Goal: Task Accomplishment & Management: Manage account settings

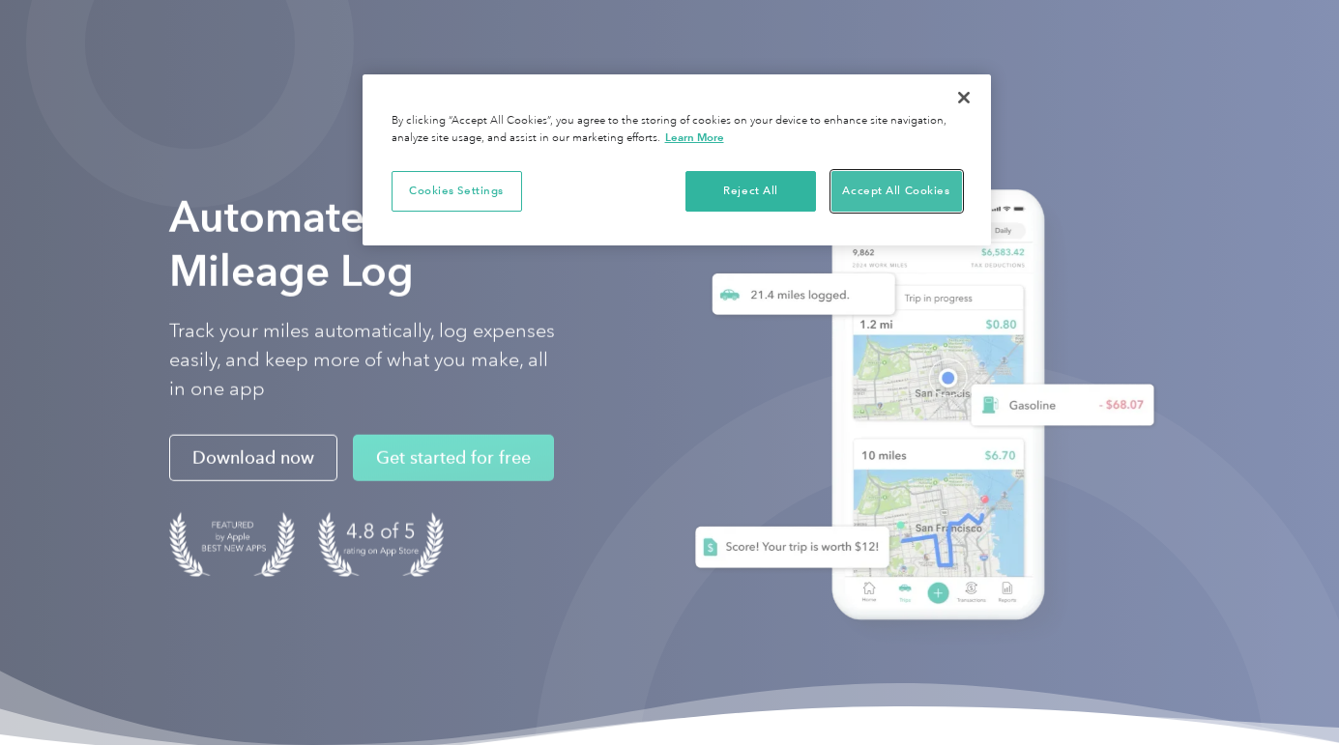
click at [889, 193] on button "Accept All Cookies" at bounding box center [896, 191] width 131 height 41
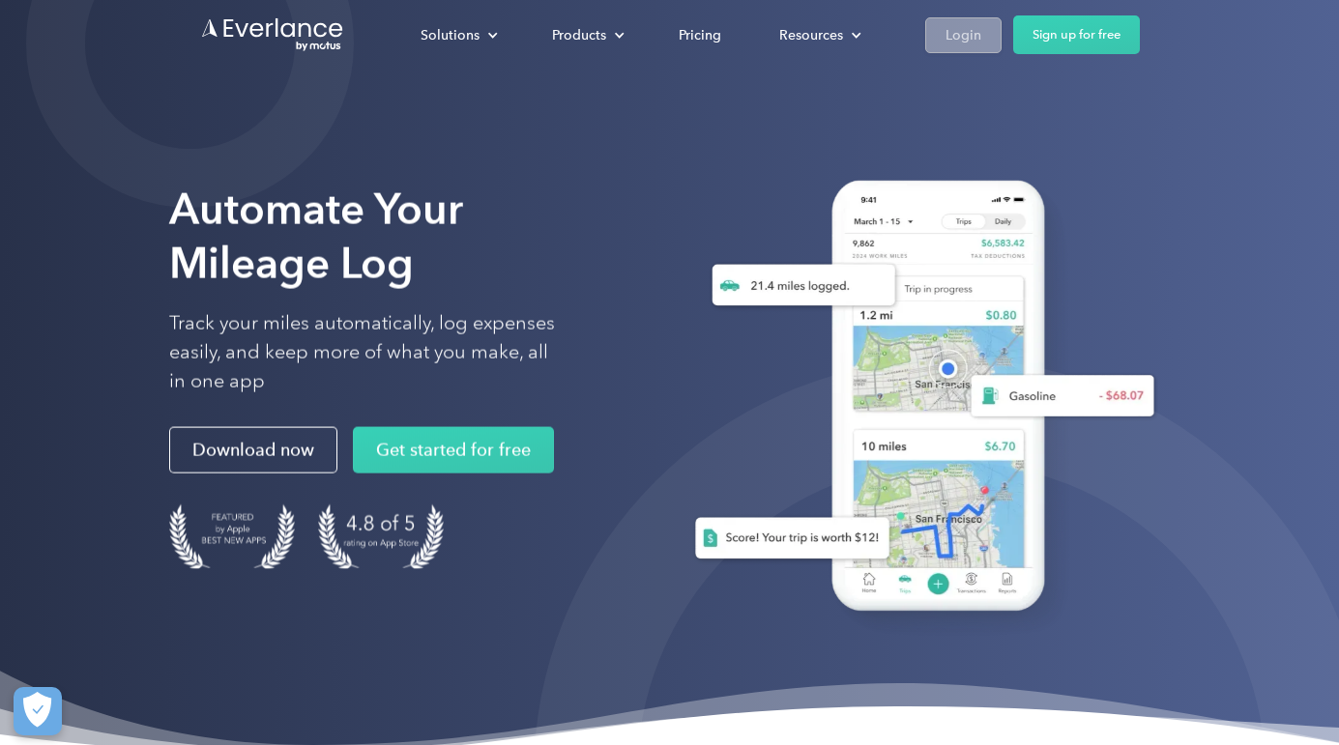
click at [958, 41] on div "Login" at bounding box center [964, 35] width 36 height 24
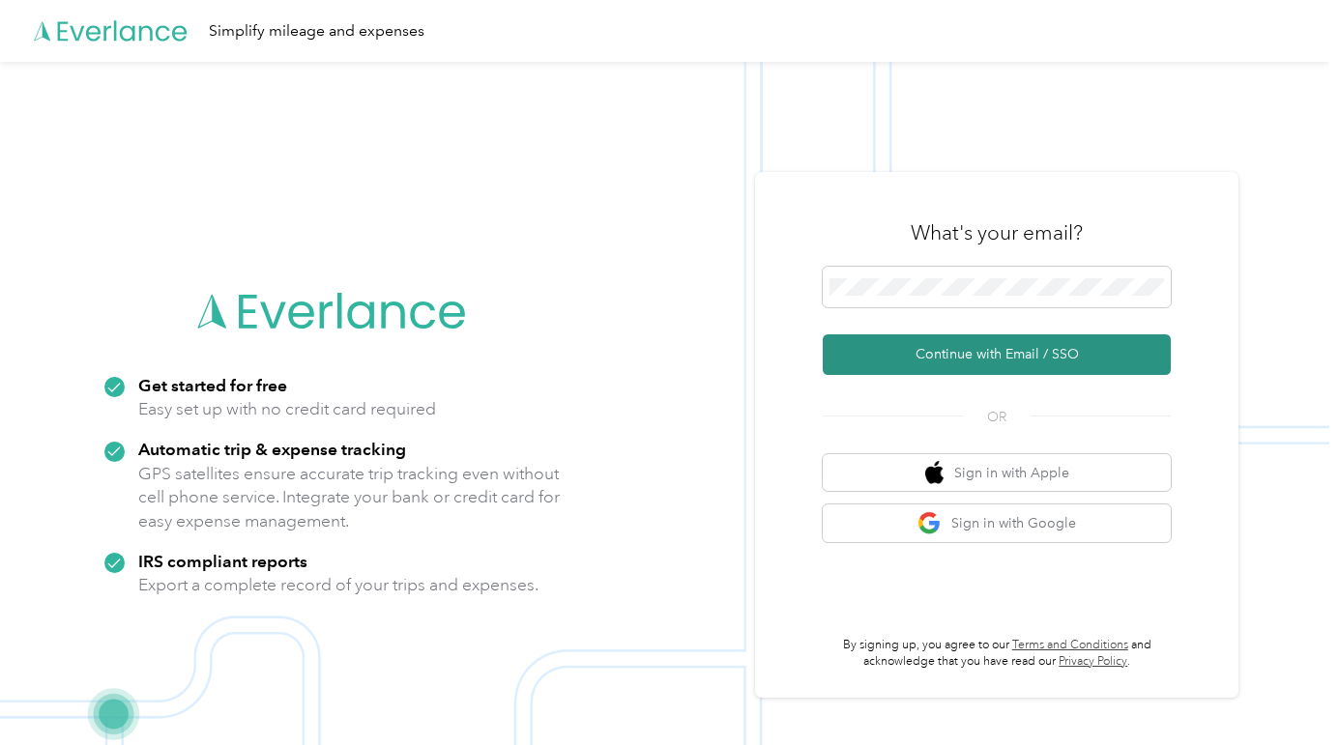
click at [1009, 364] on button "Continue with Email / SSO" at bounding box center [997, 355] width 348 height 41
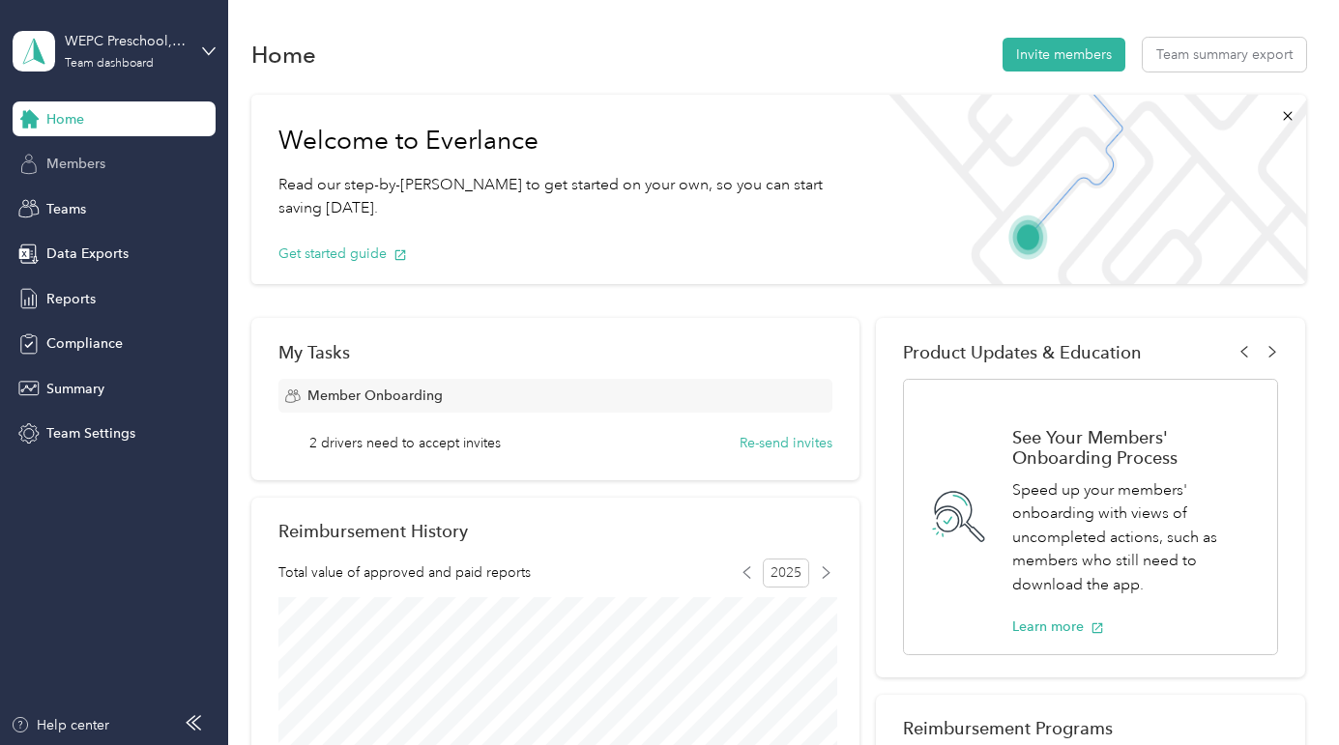
click at [77, 170] on span "Members" at bounding box center [75, 164] width 59 height 20
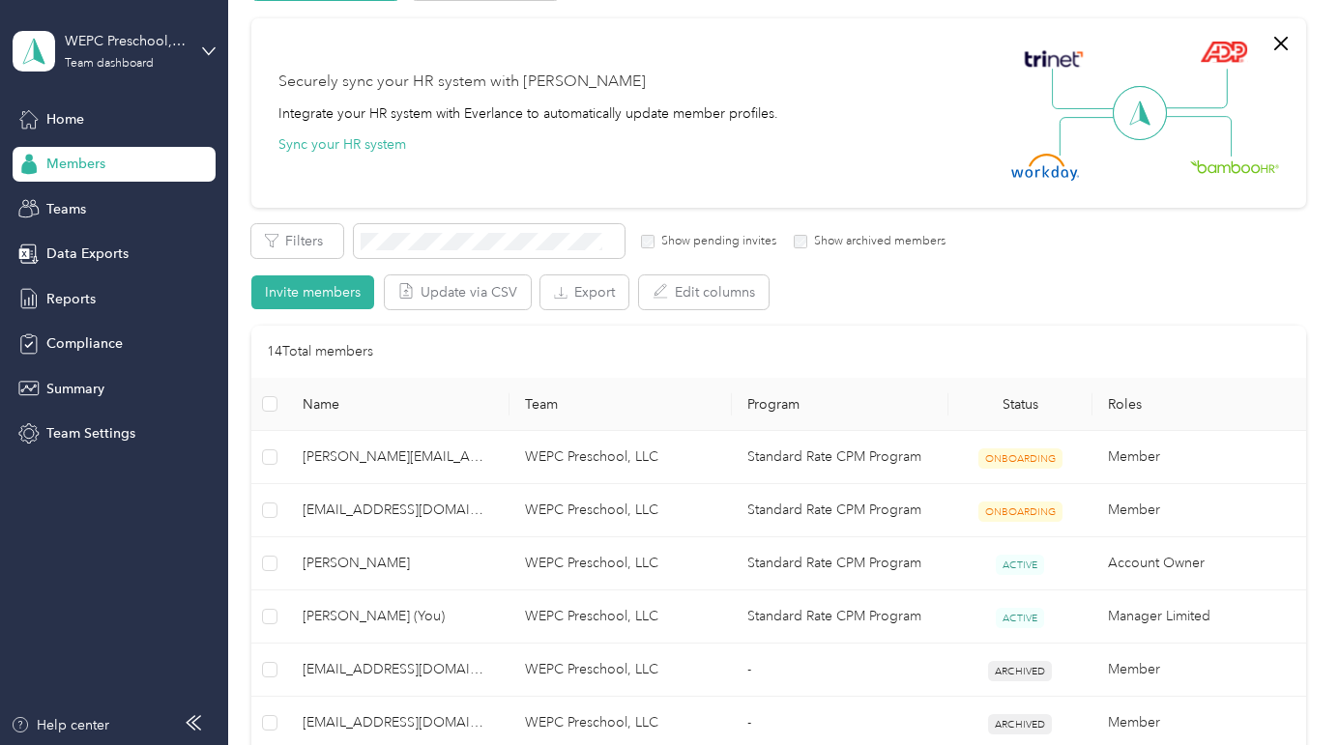
scroll to position [139, 0]
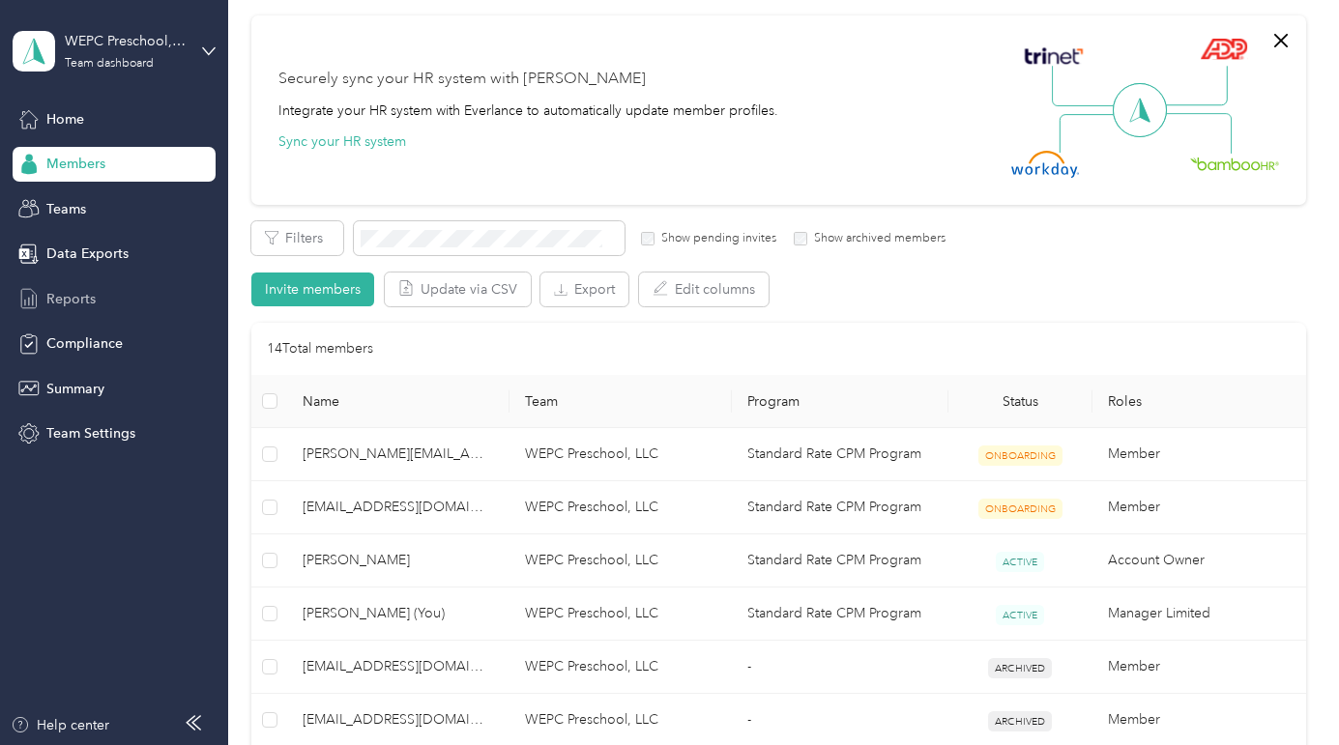
click at [121, 296] on div "Reports" at bounding box center [114, 298] width 203 height 35
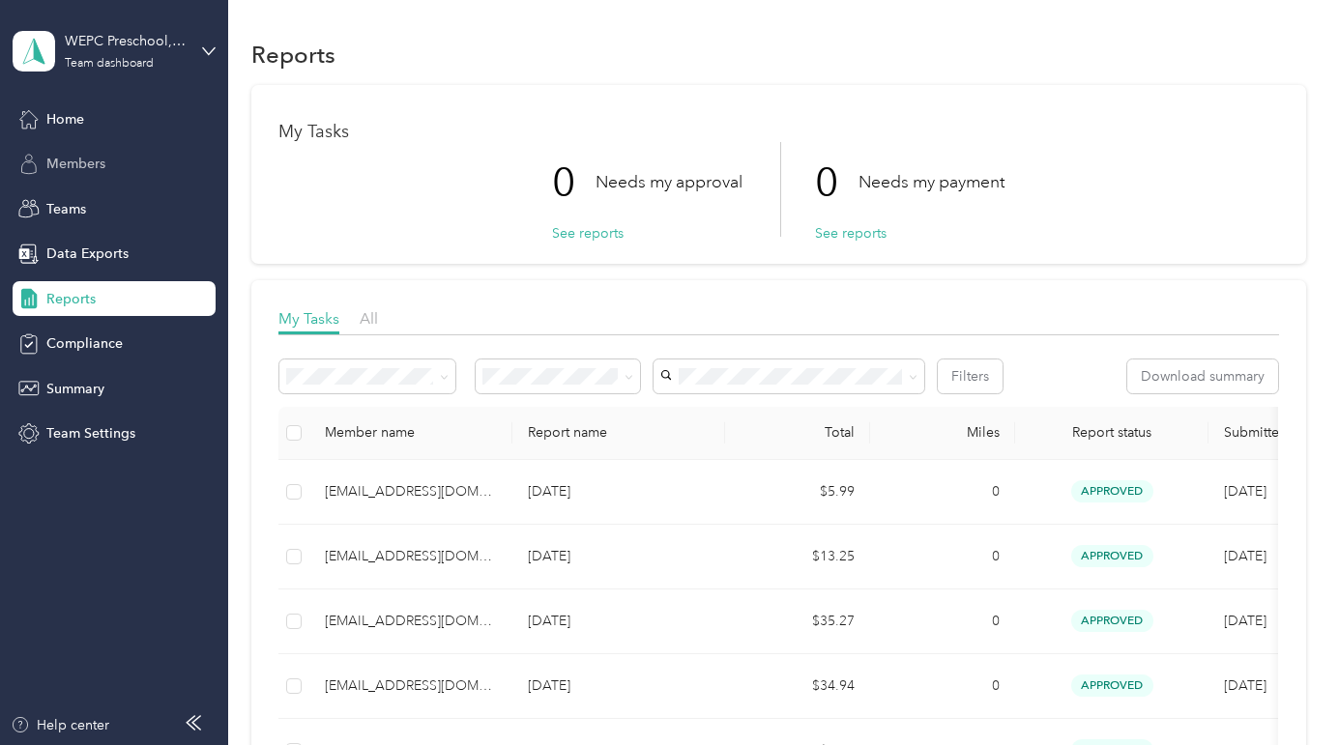
click at [89, 168] on span "Members" at bounding box center [75, 164] width 59 height 20
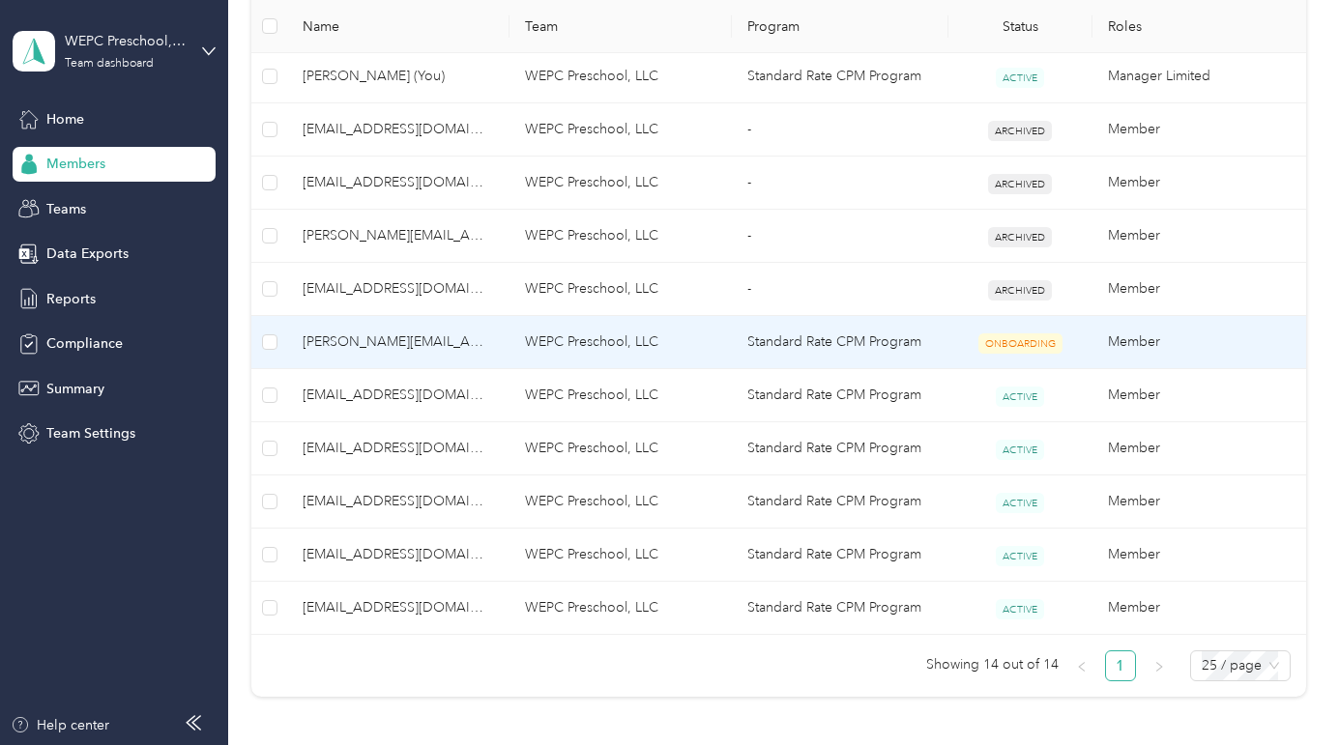
scroll to position [681, 0]
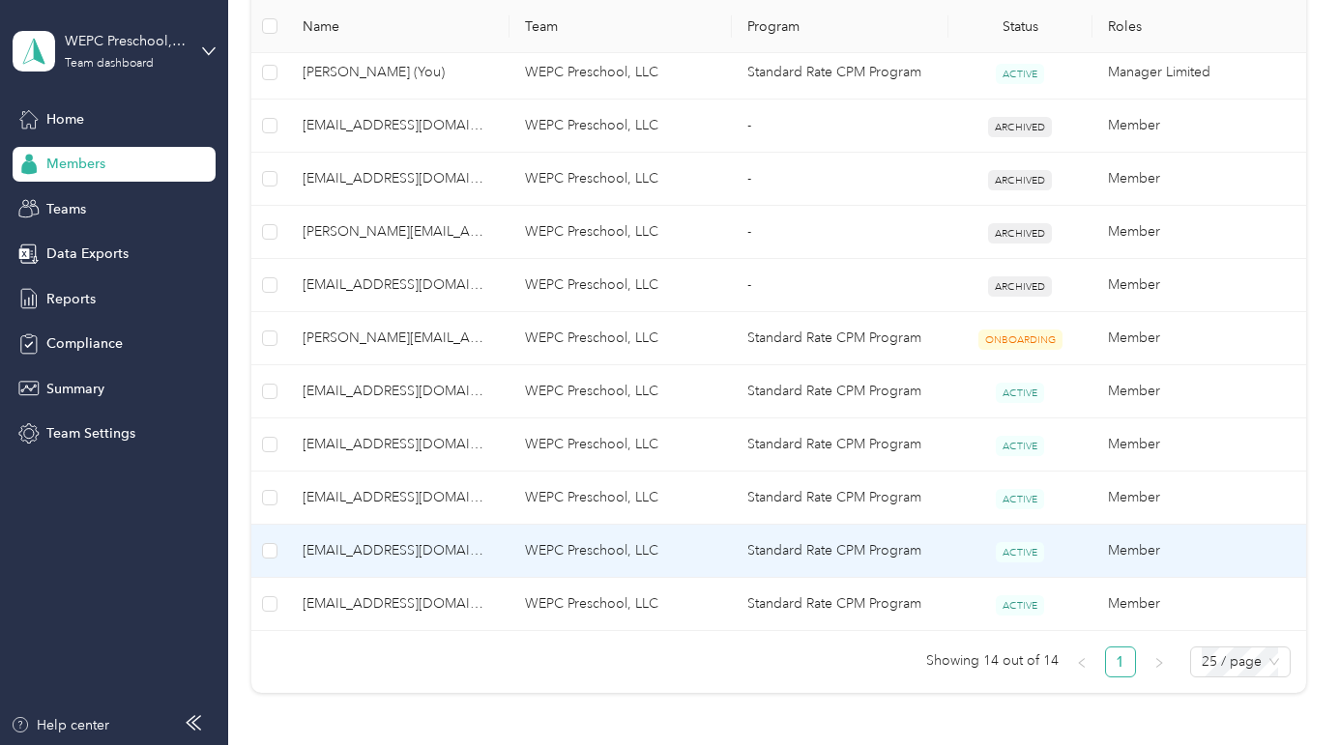
click at [332, 552] on span "magnum.mommy@gmail.com" at bounding box center [398, 550] width 191 height 21
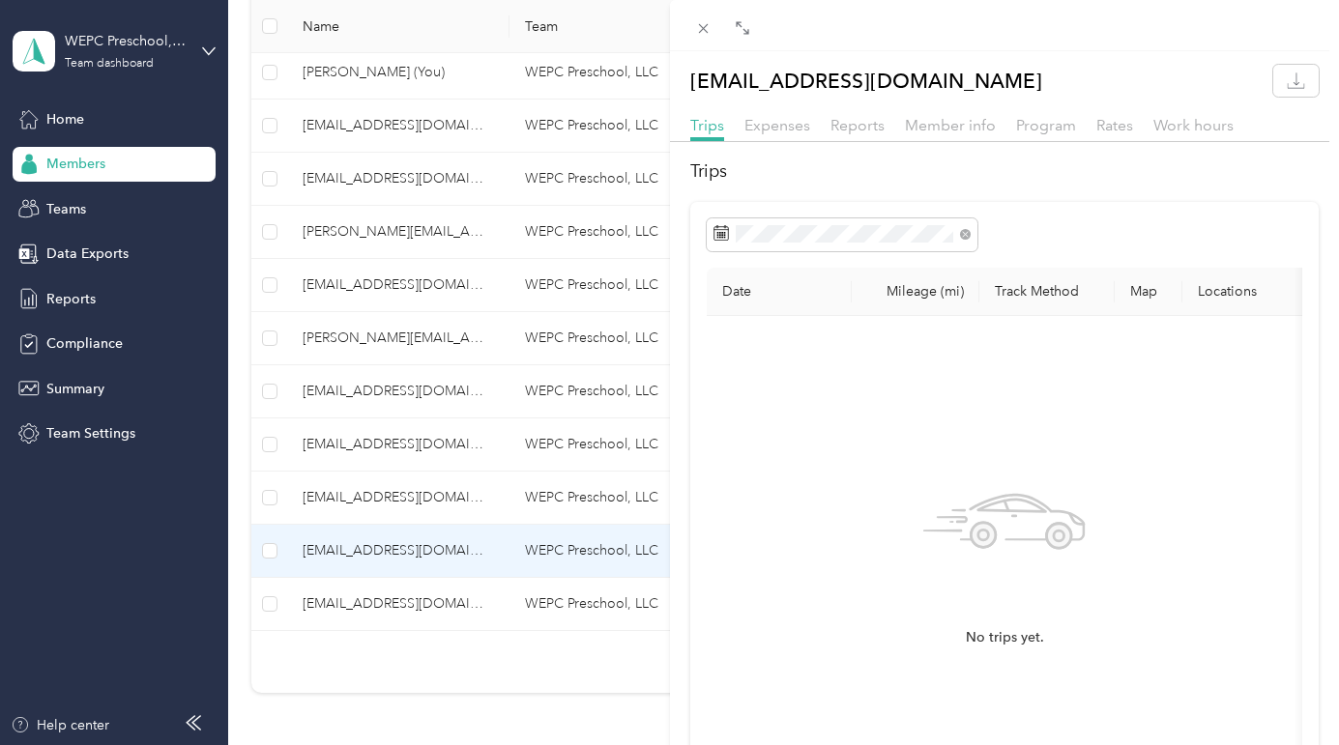
click at [793, 138] on div "Trips Expenses Reports Member info Program Rates Work hours" at bounding box center [1005, 128] width 670 height 28
click at [779, 128] on span "Expenses" at bounding box center [777, 125] width 66 height 18
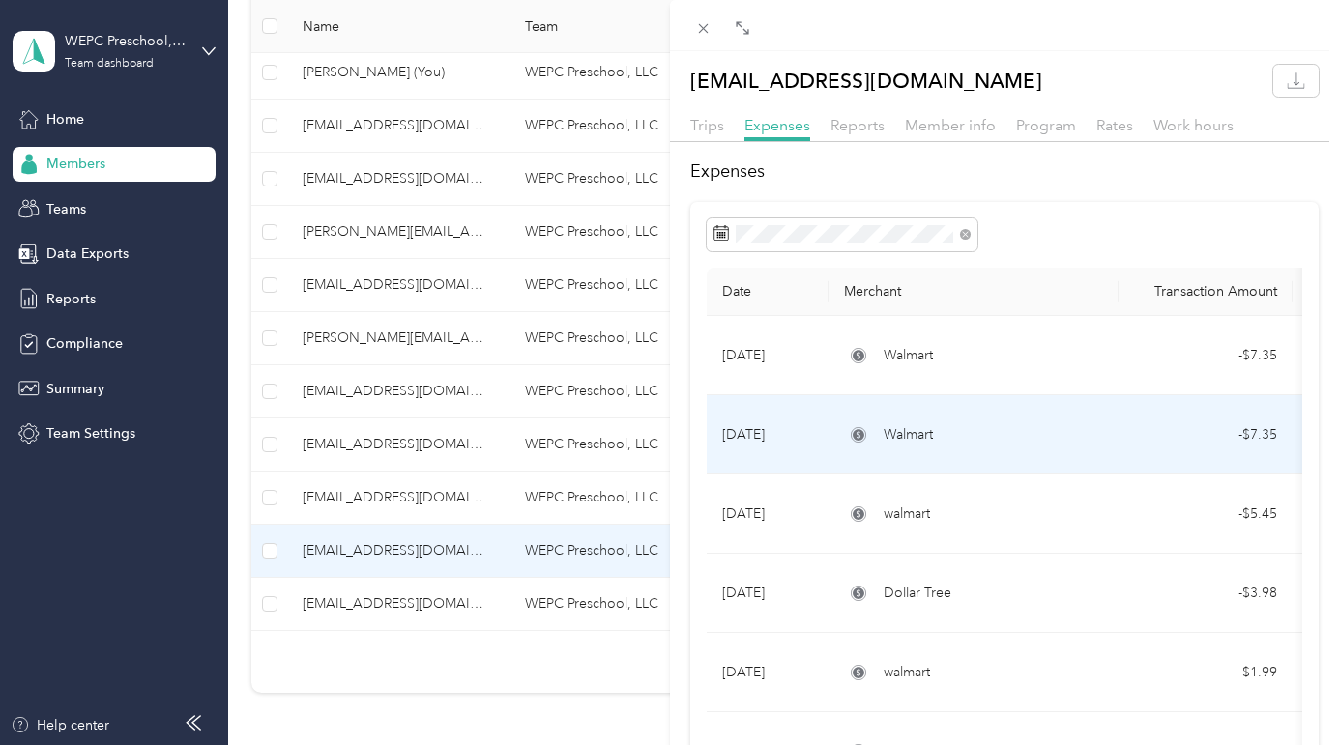
click at [767, 440] on td "Aug 1, 2025" at bounding box center [768, 434] width 122 height 79
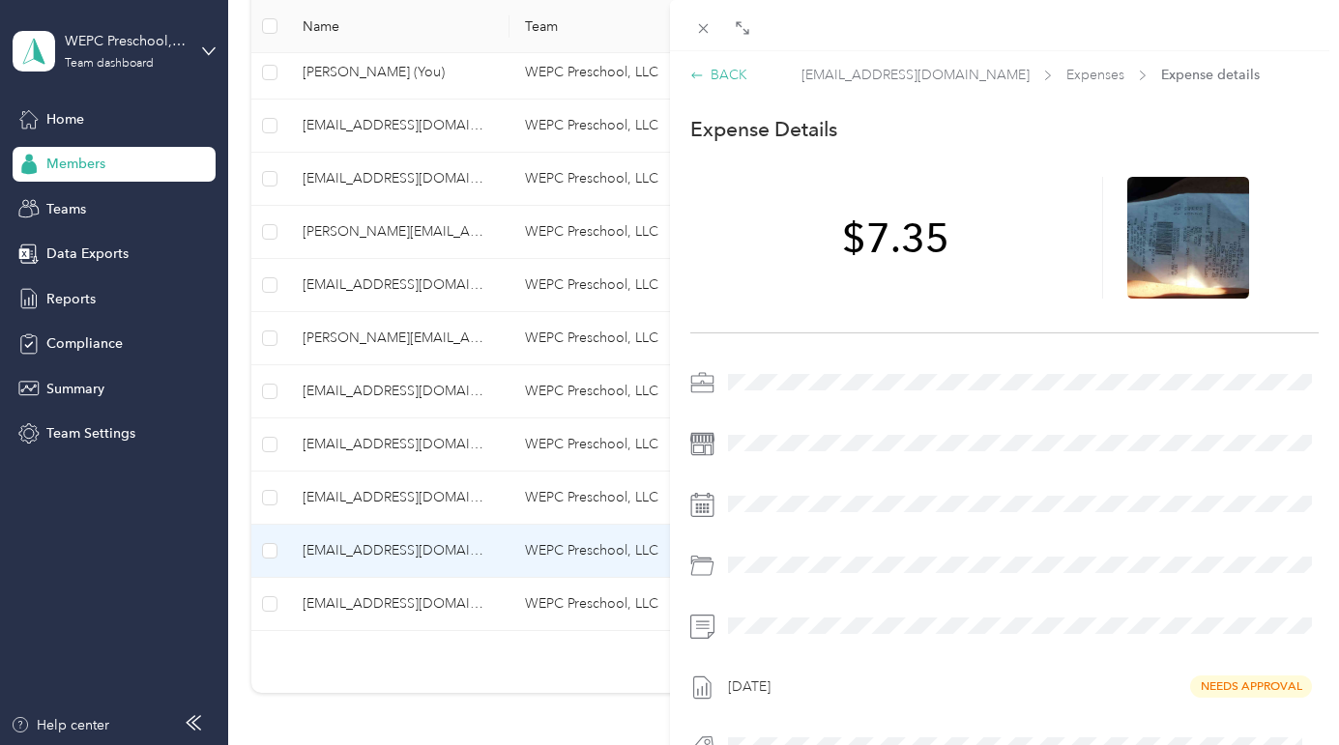
click at [735, 78] on div "BACK" at bounding box center [718, 75] width 57 height 20
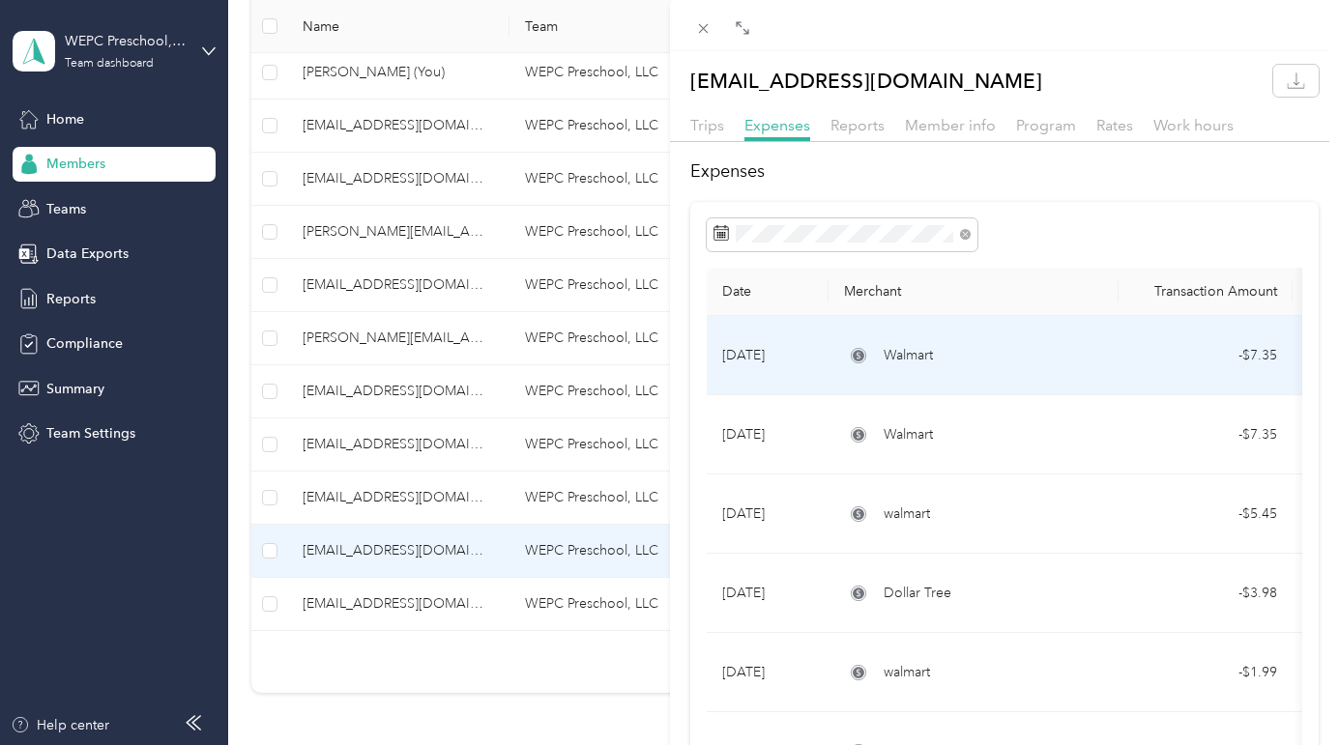
click at [752, 358] on td "Aug 31, 2025" at bounding box center [768, 355] width 122 height 79
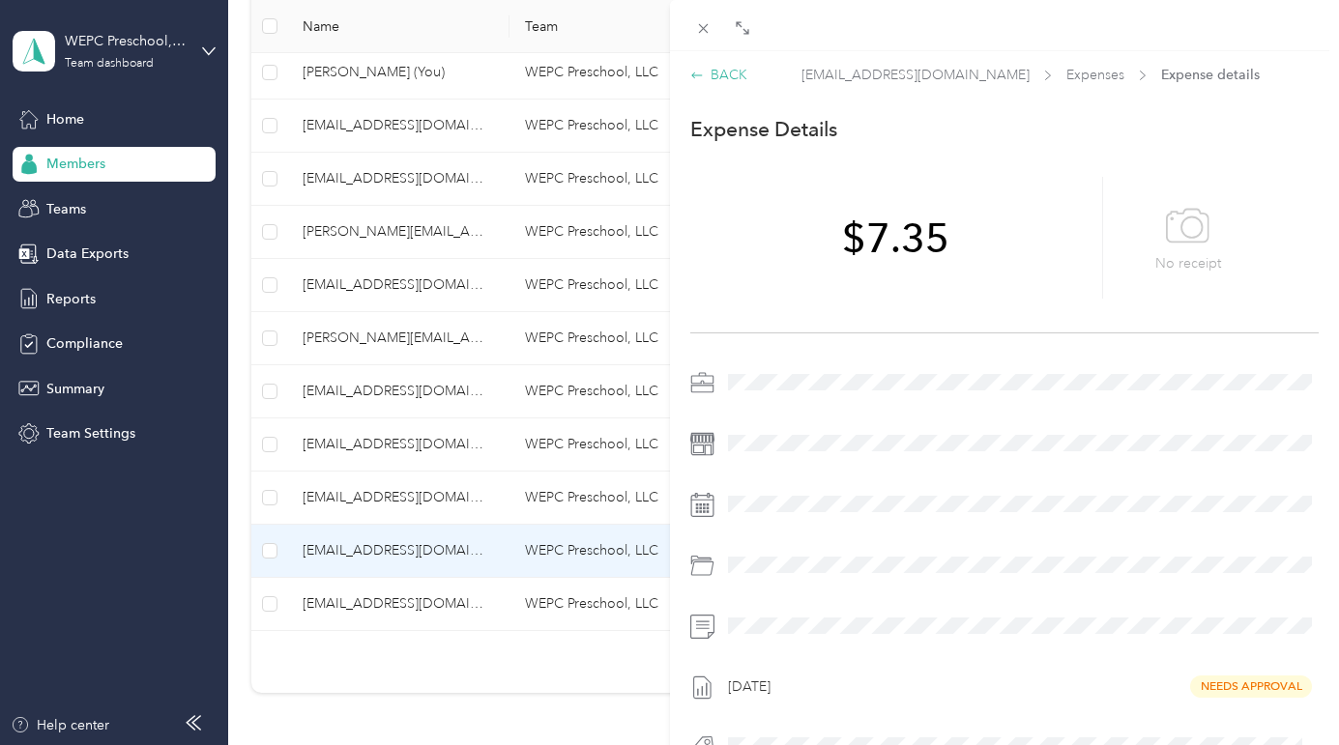
click at [715, 77] on div "BACK" at bounding box center [718, 75] width 57 height 20
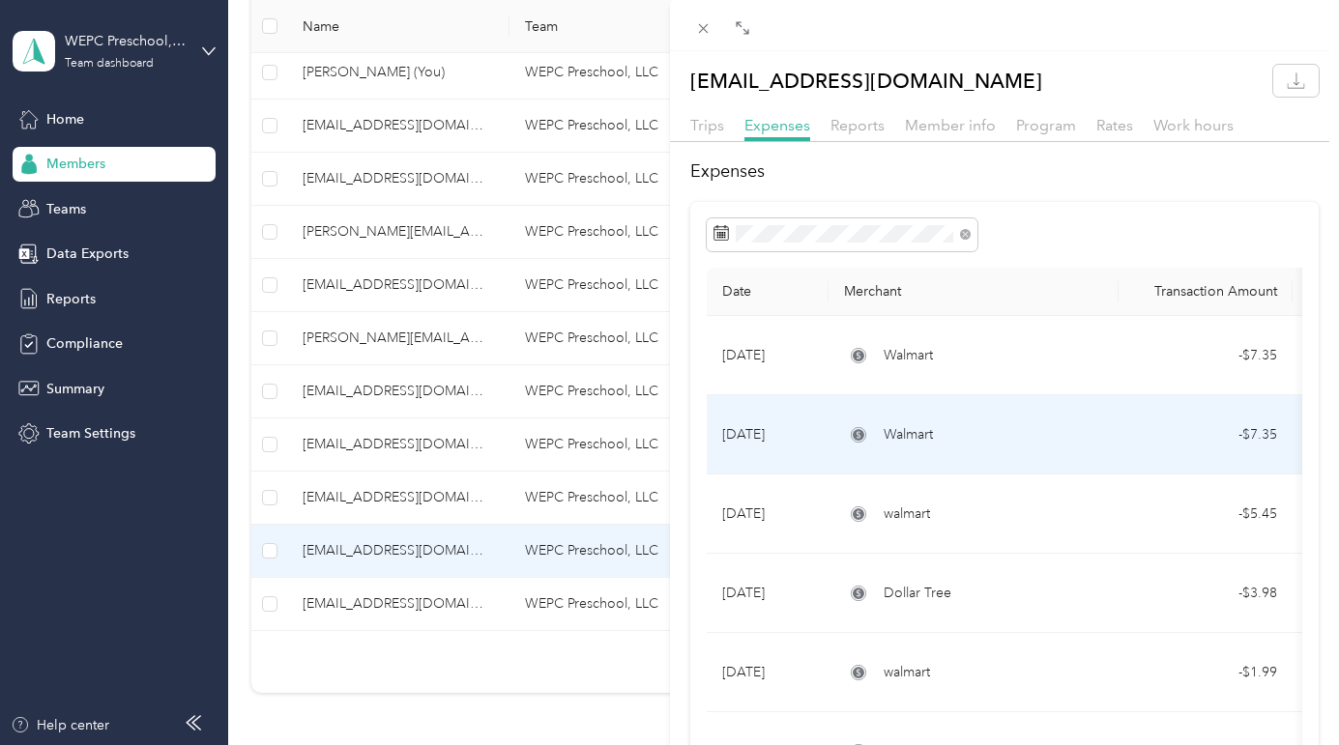
click at [778, 439] on td "Aug 1, 2025" at bounding box center [768, 434] width 122 height 79
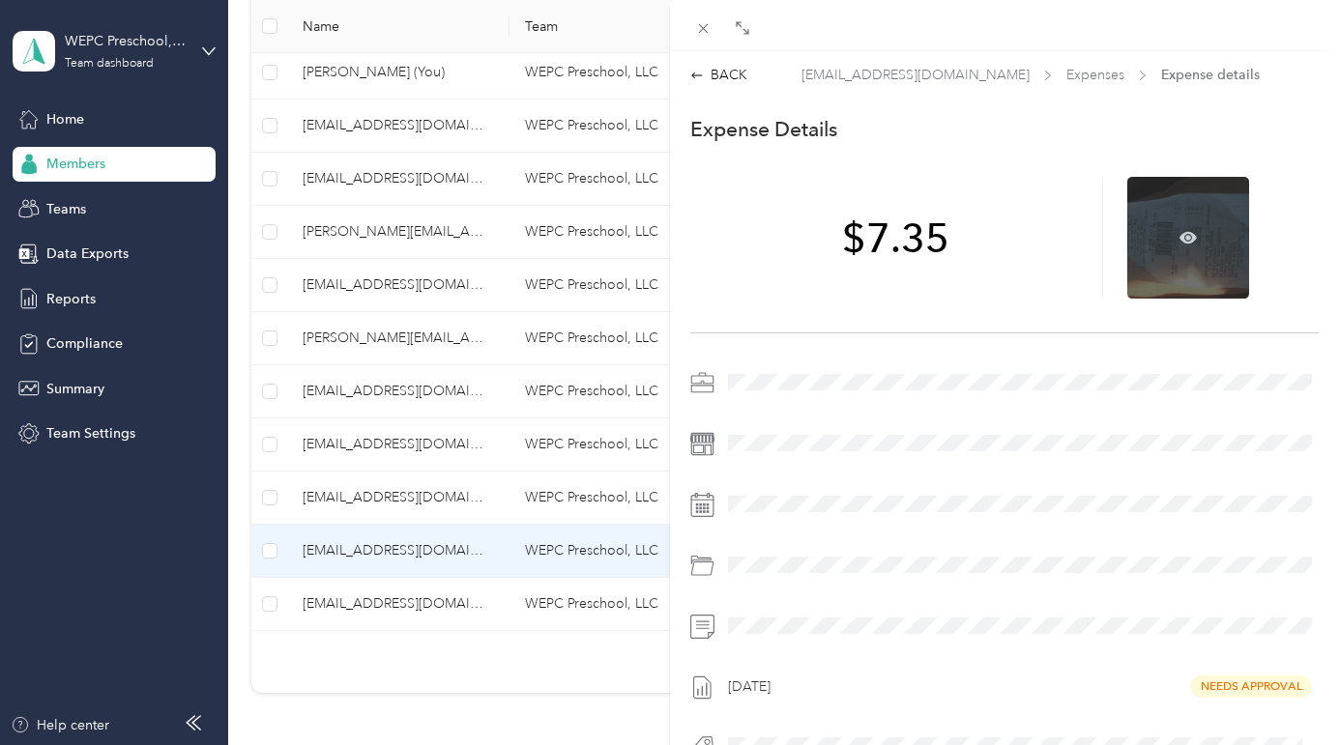
click at [1159, 270] on div at bounding box center [1188, 238] width 122 height 122
click at [1181, 237] on icon at bounding box center [1188, 237] width 17 height 12
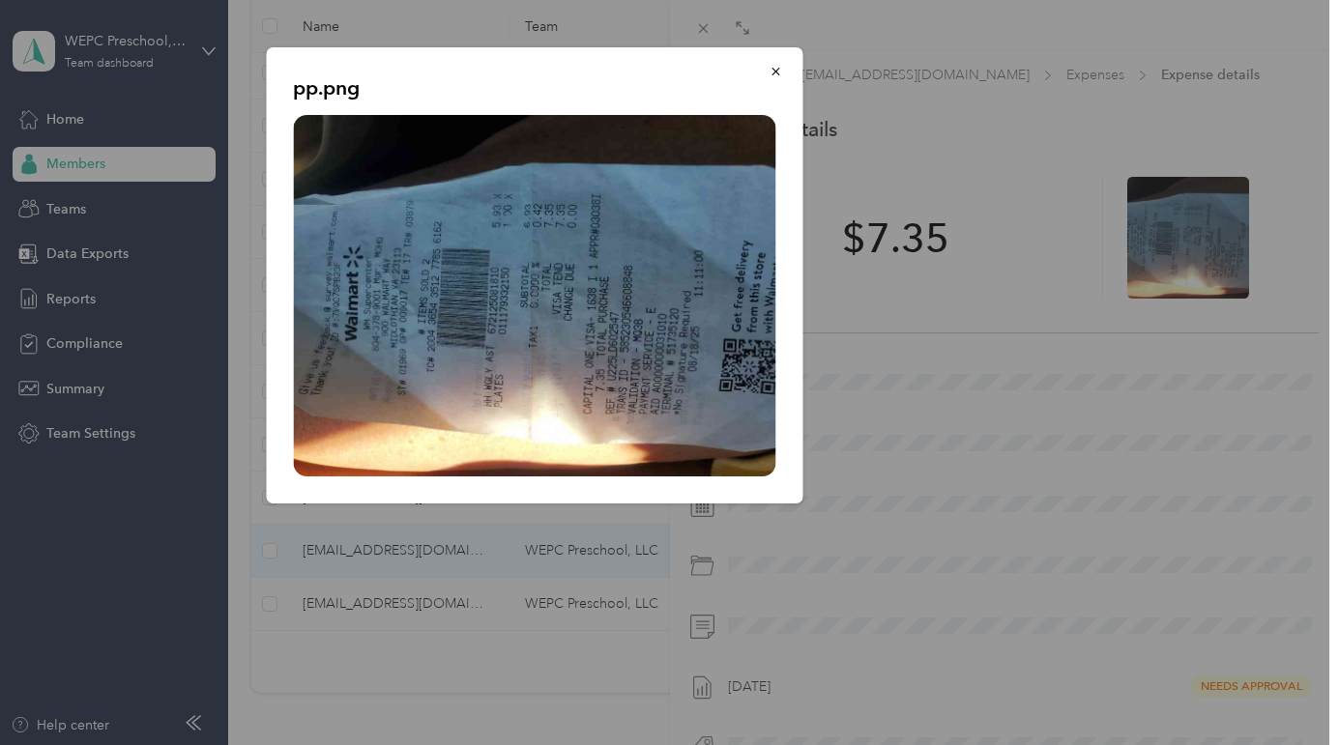
click at [1066, 440] on div "pp.png" at bounding box center [938, 278] width 537 height 462
click at [773, 71] on icon "button" at bounding box center [776, 72] width 14 height 14
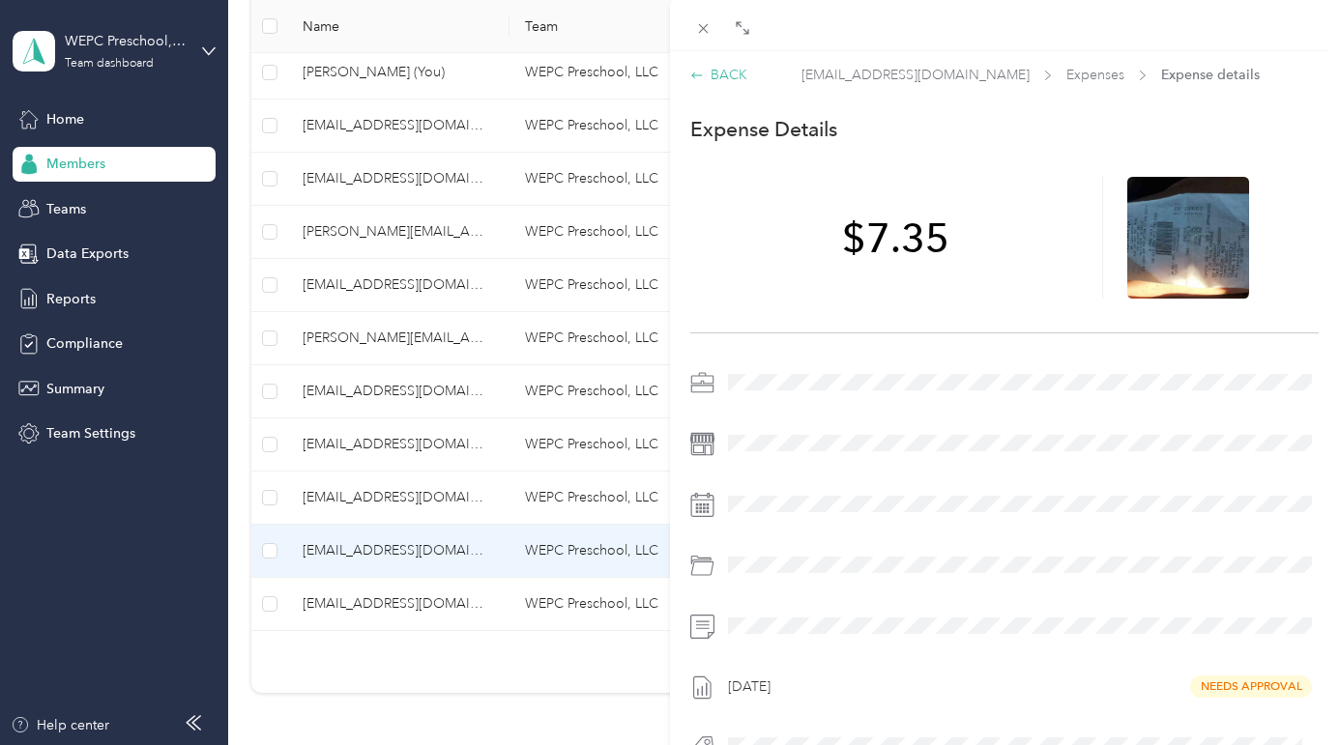
click at [713, 74] on div "BACK" at bounding box center [718, 75] width 57 height 20
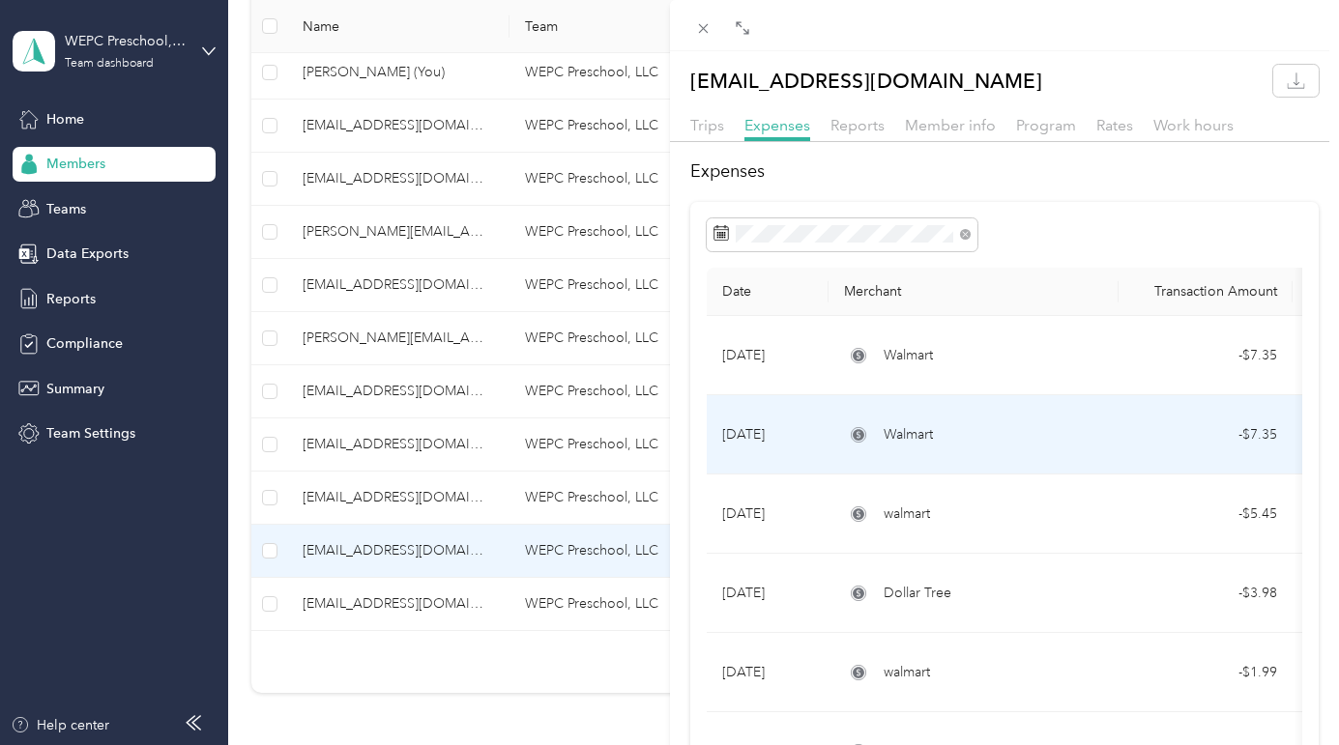
click at [773, 424] on td "Aug 1, 2025" at bounding box center [768, 434] width 122 height 79
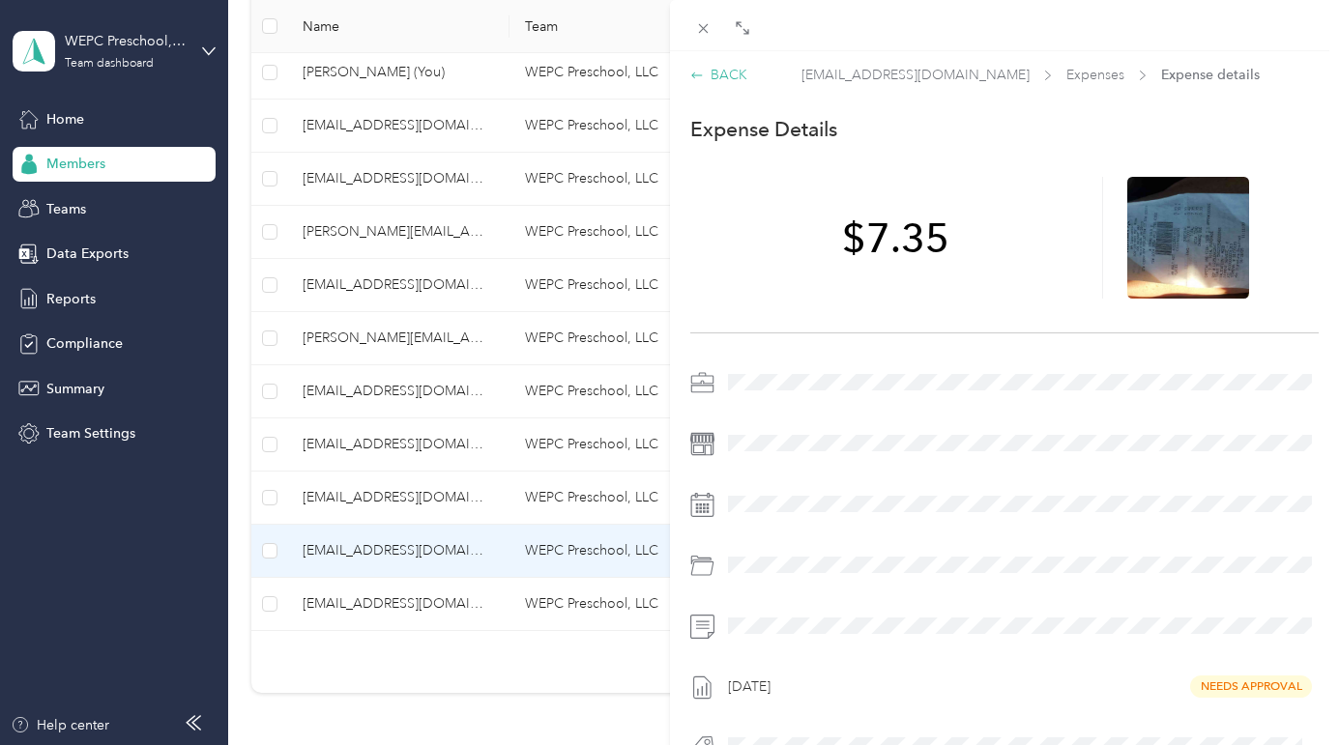
click at [728, 75] on div "BACK" at bounding box center [718, 75] width 57 height 20
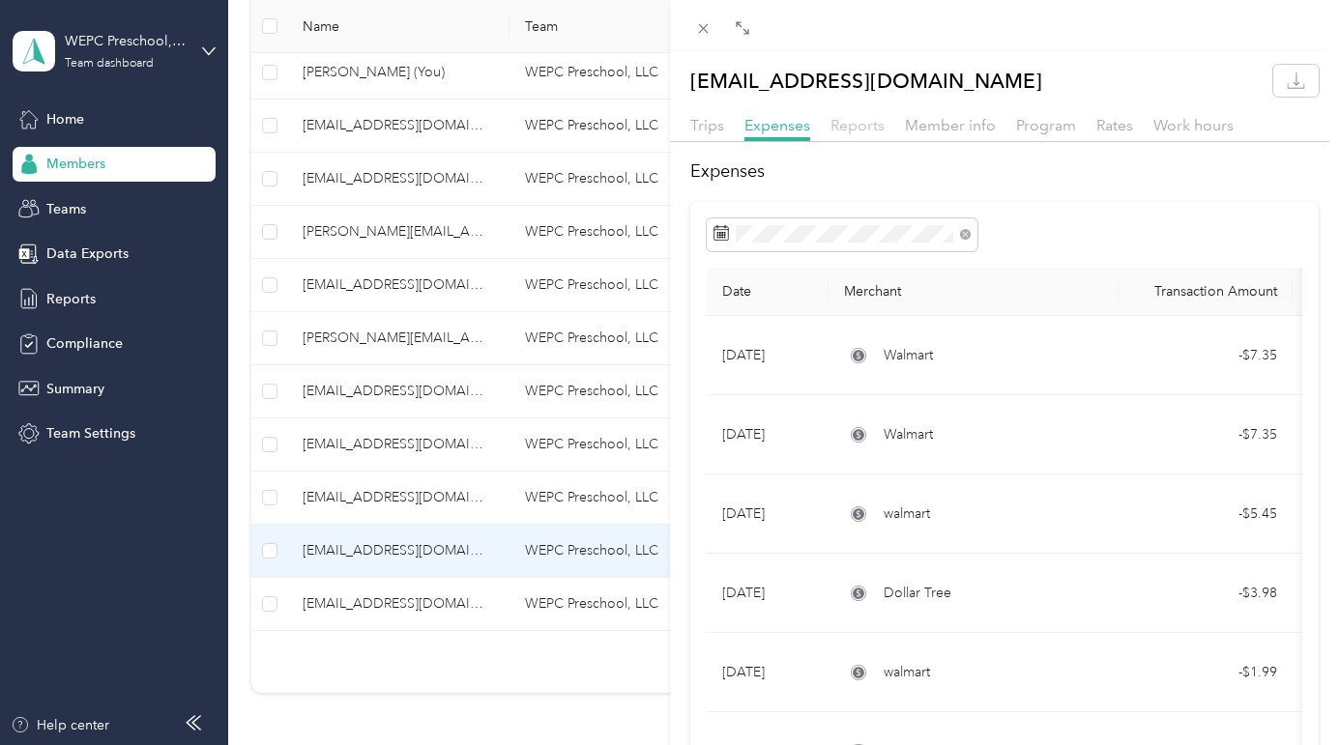
click at [844, 131] on span "Reports" at bounding box center [858, 125] width 54 height 18
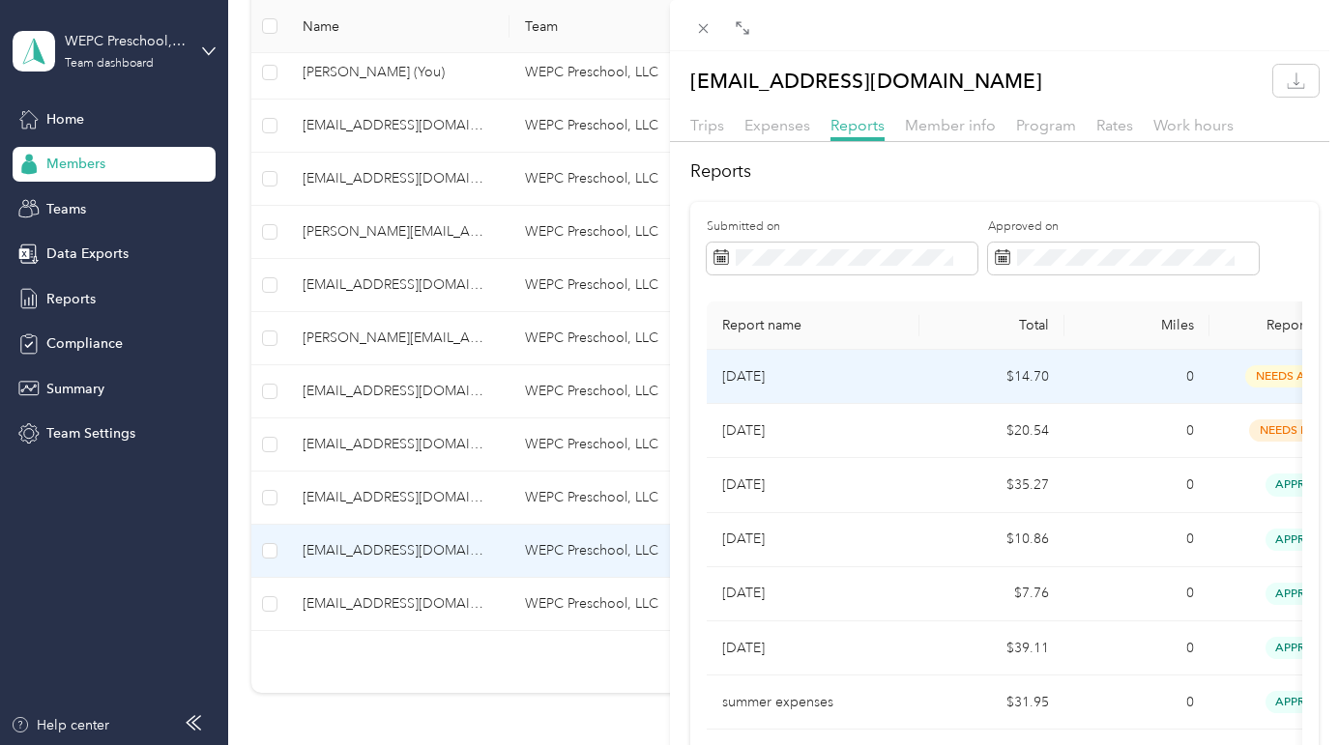
click at [759, 367] on p "Aug 2025" at bounding box center [813, 376] width 182 height 21
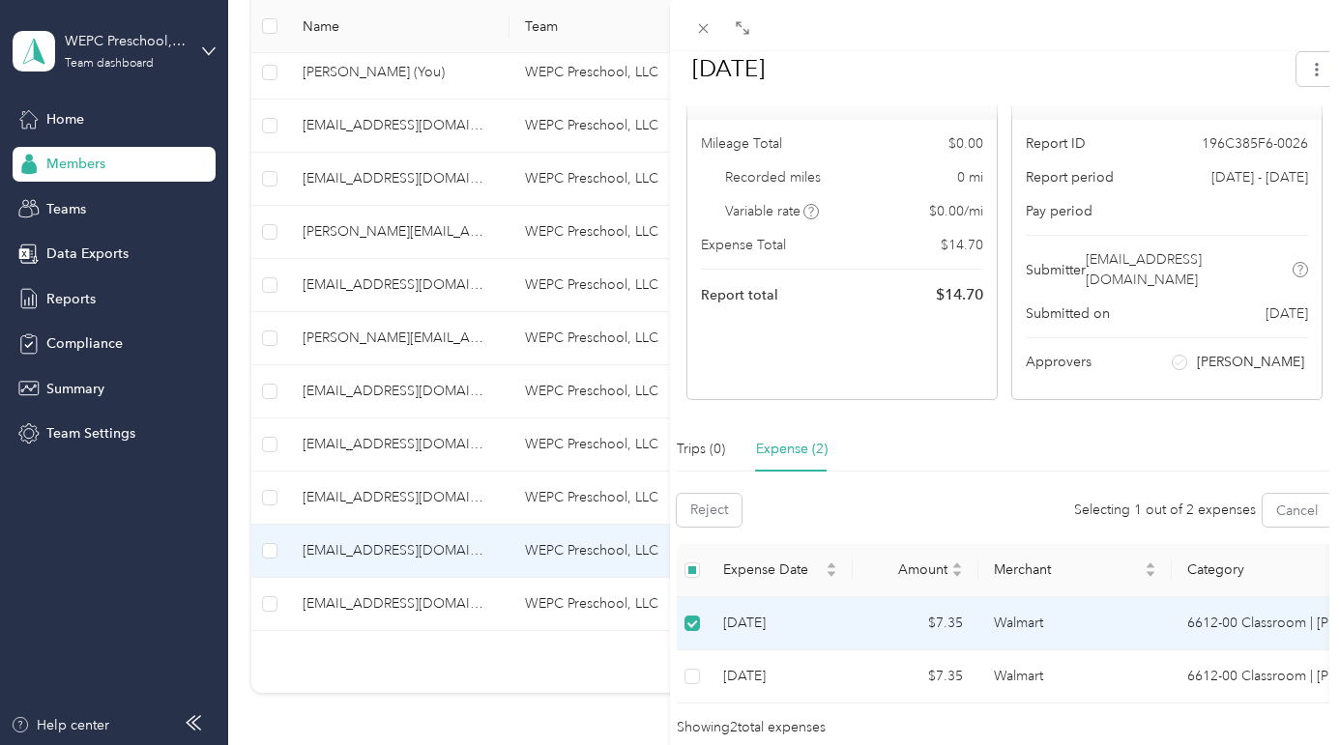
click at [696, 598] on td at bounding box center [692, 624] width 31 height 53
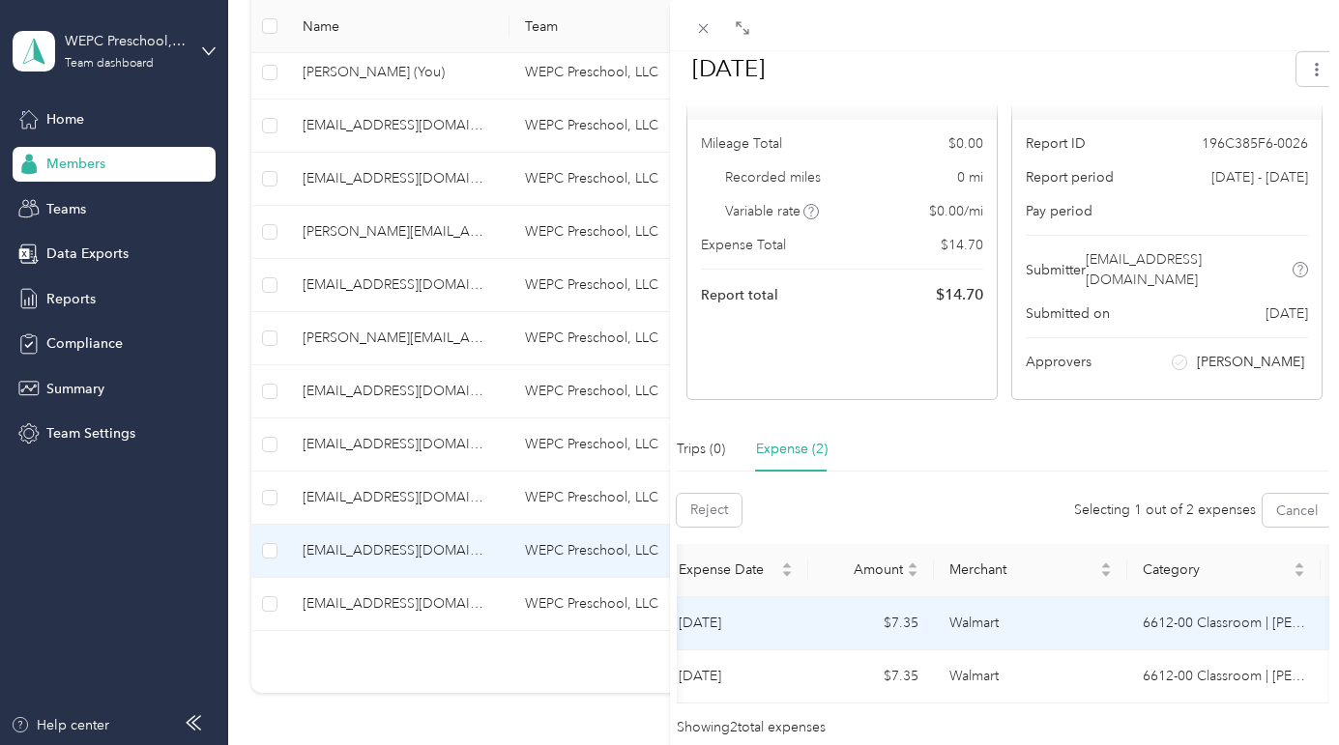
scroll to position [0, 34]
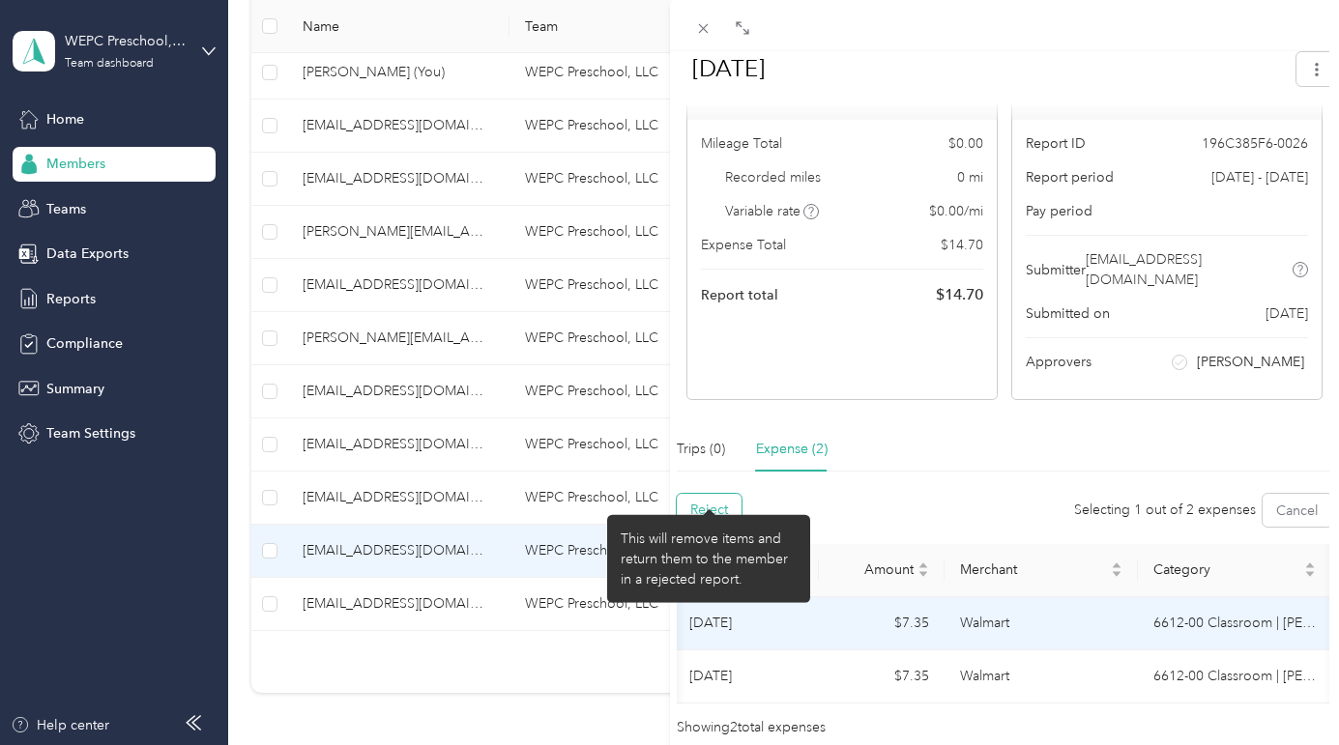
click at [716, 499] on button "Reject" at bounding box center [709, 510] width 65 height 33
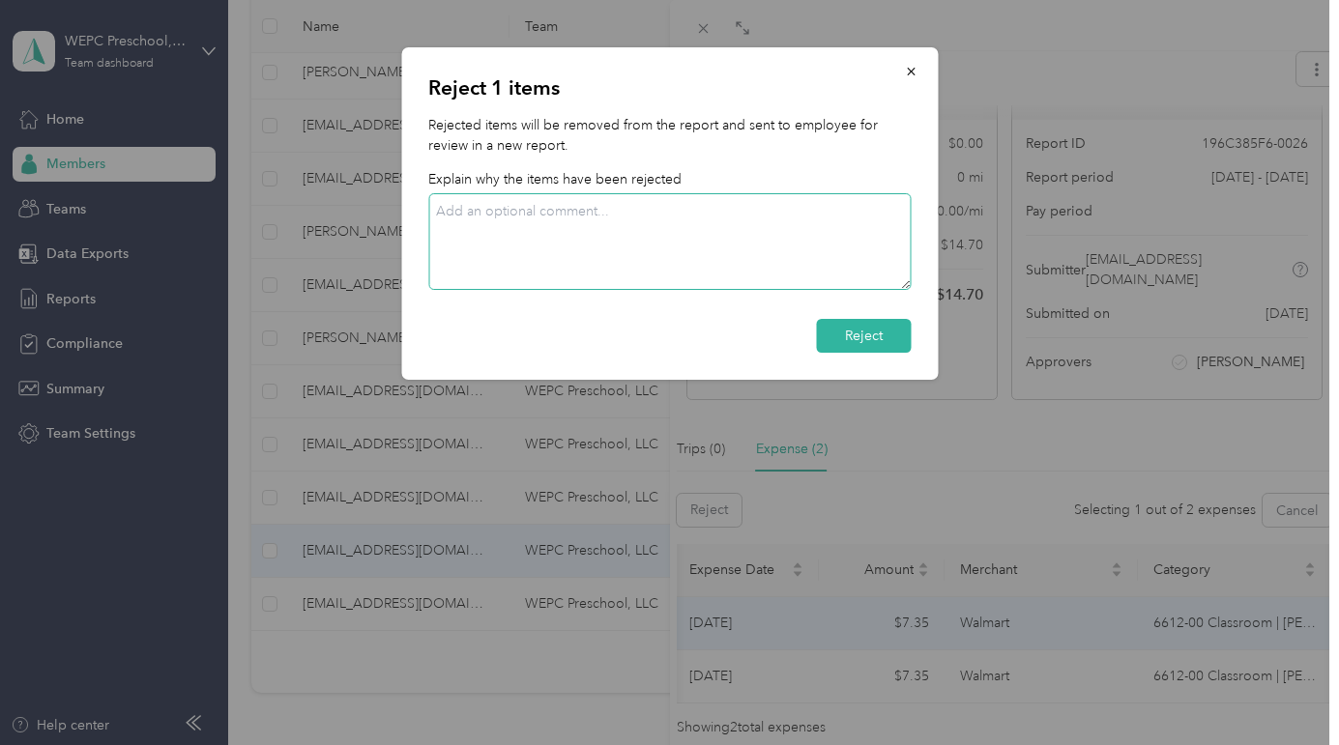
click at [654, 248] on textarea at bounding box center [669, 241] width 482 height 97
type textarea "no receipt"
click at [866, 326] on button "Reject" at bounding box center [863, 336] width 95 height 34
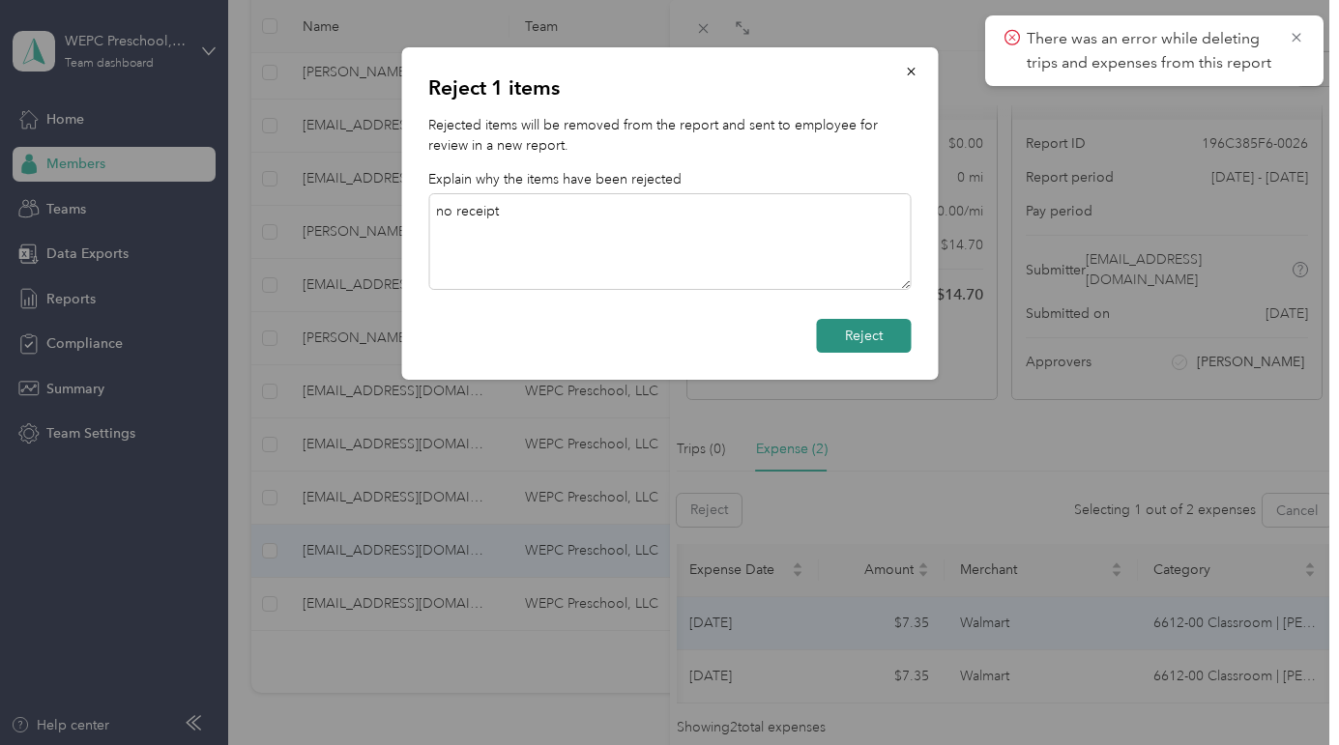
click at [867, 344] on button "Reject" at bounding box center [863, 336] width 95 height 34
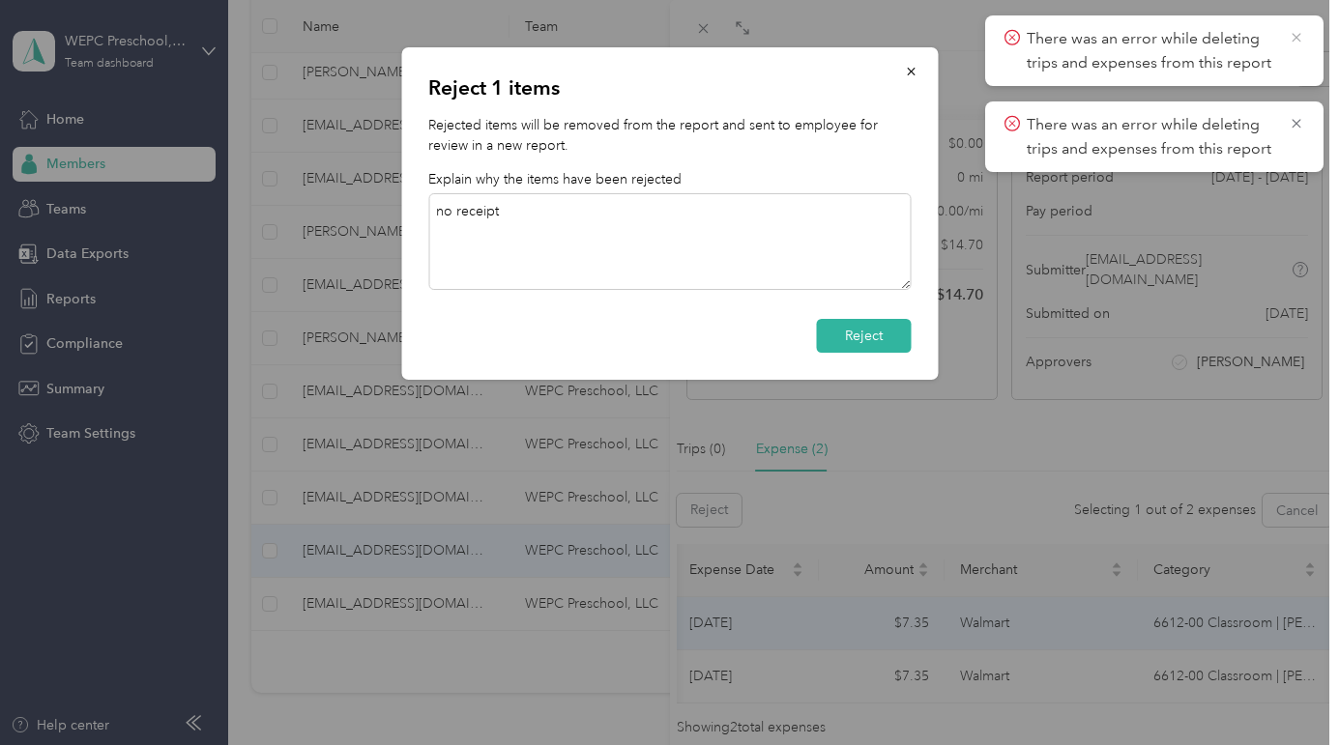
click at [1296, 37] on icon at bounding box center [1296, 37] width 9 height 9
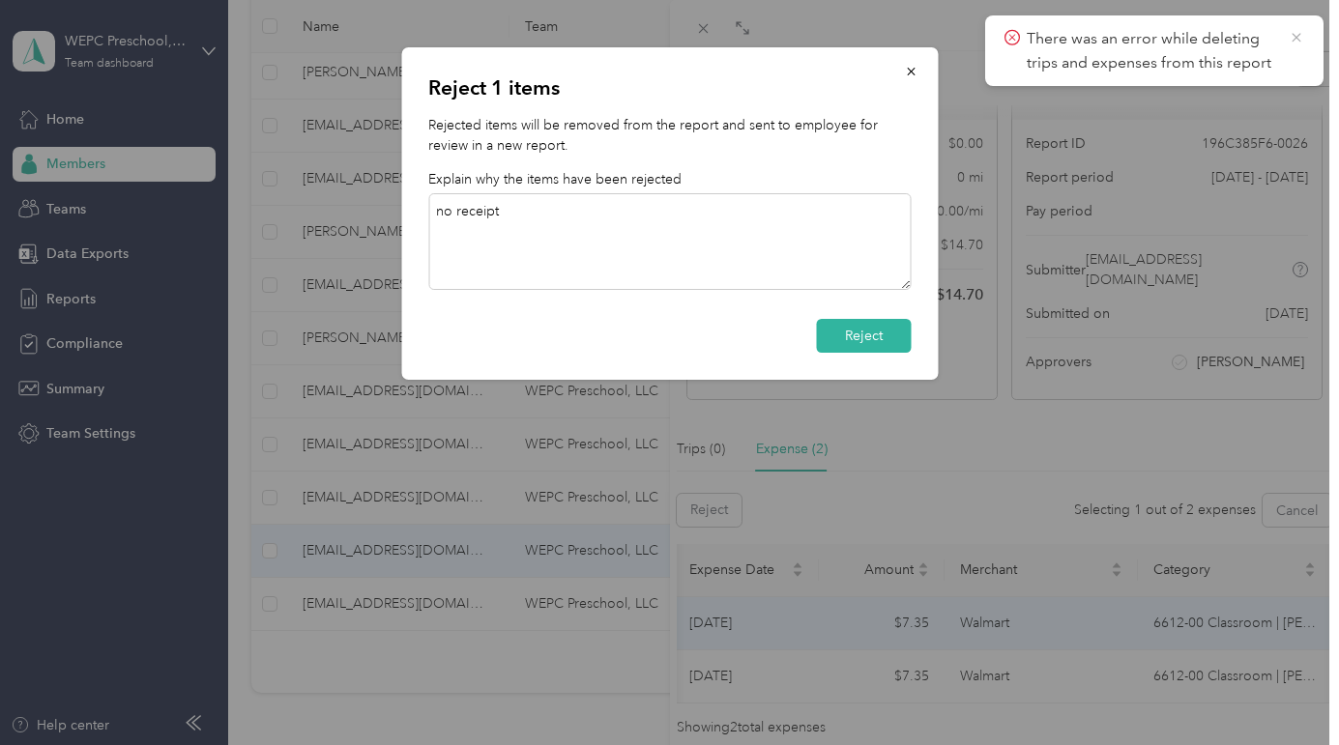
click at [1300, 34] on icon at bounding box center [1296, 37] width 15 height 17
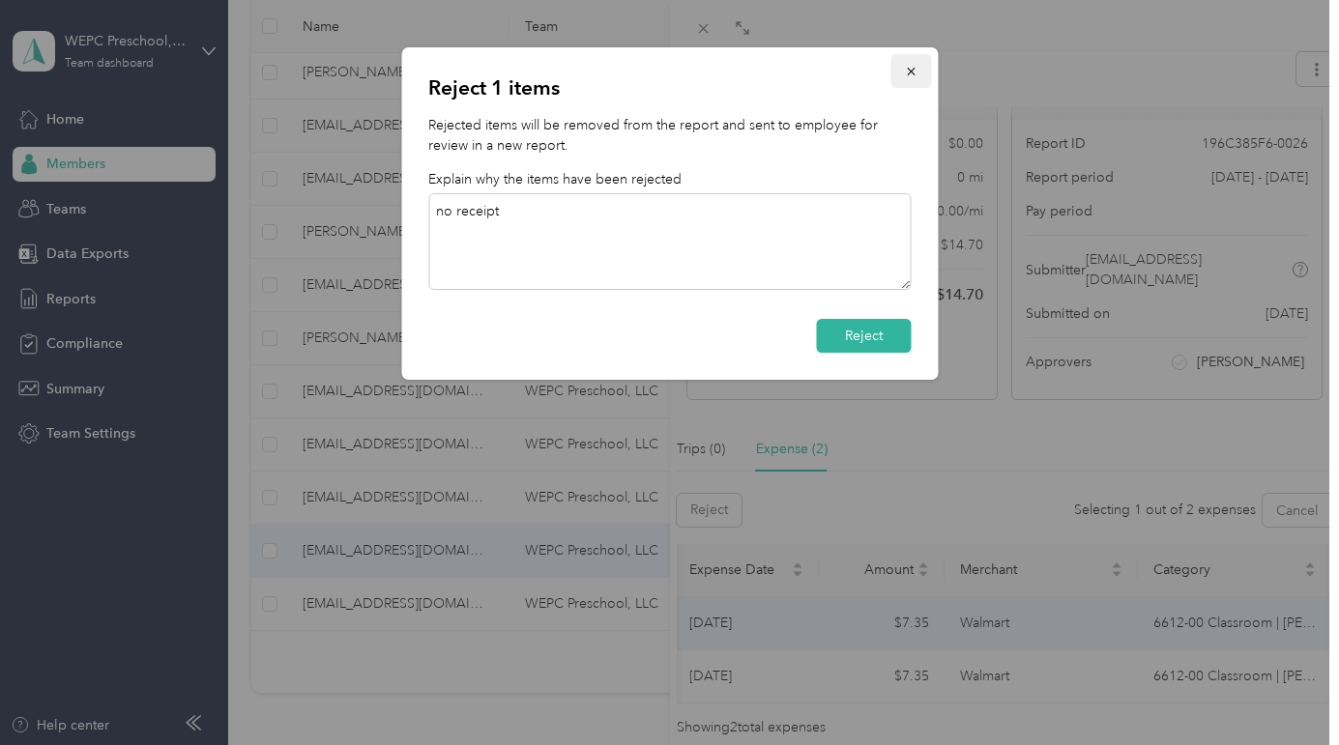
click at [911, 73] on icon "button" at bounding box center [911, 72] width 14 height 14
